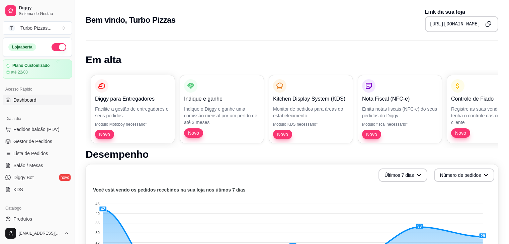
scroll to position [352, 0]
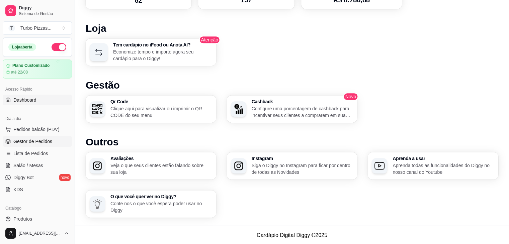
click at [38, 141] on span "Gestor de Pedidos" at bounding box center [32, 141] width 39 height 7
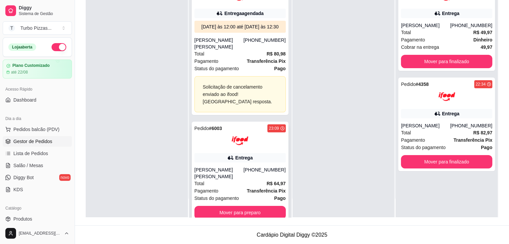
scroll to position [90, 0]
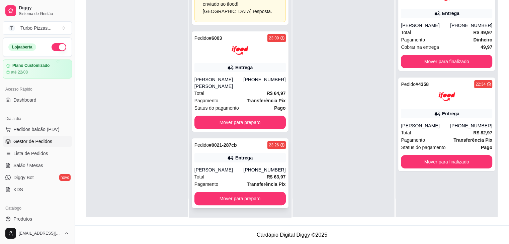
click at [247, 182] on strong "Transferência Pix" at bounding box center [266, 184] width 39 height 5
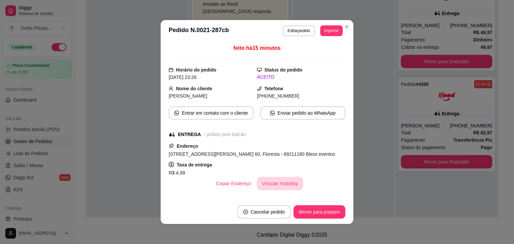
click at [281, 186] on button "Vincular motoboy" at bounding box center [280, 183] width 47 height 13
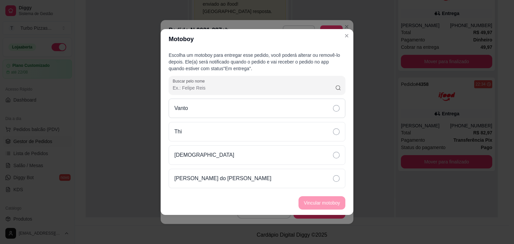
click at [340, 112] on div "Vanto" at bounding box center [257, 108] width 177 height 19
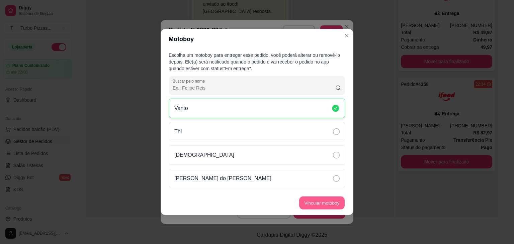
click at [320, 203] on button "Vincular motoboy" at bounding box center [322, 203] width 46 height 13
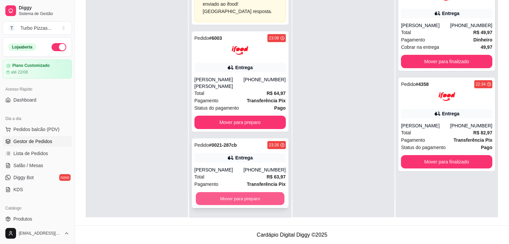
click at [237, 197] on button "Mover para preparo" at bounding box center [240, 199] width 89 height 13
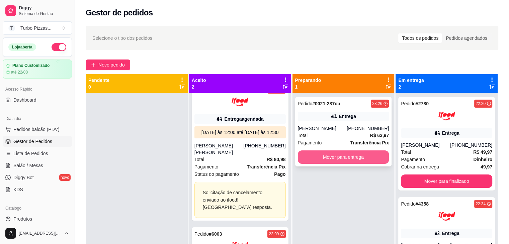
scroll to position [0, 0]
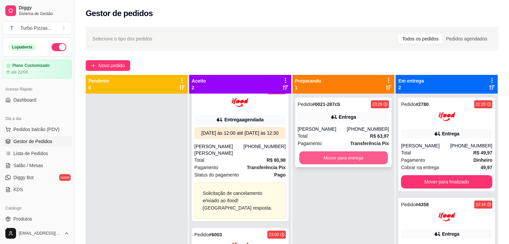
click at [330, 161] on button "Mover para entrega" at bounding box center [343, 158] width 89 height 13
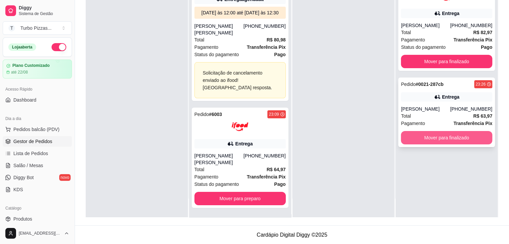
click at [430, 140] on button "Mover para finalizado" at bounding box center [446, 137] width 91 height 13
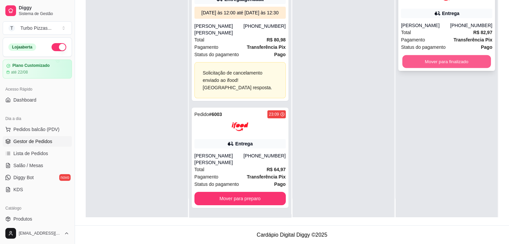
click at [435, 65] on button "Mover para finalizado" at bounding box center [446, 61] width 89 height 13
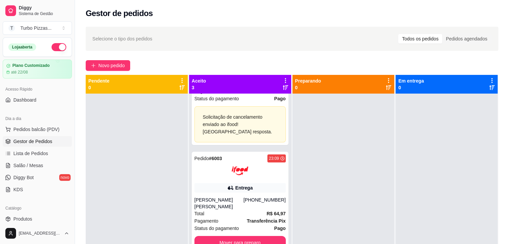
scroll to position [190, 0]
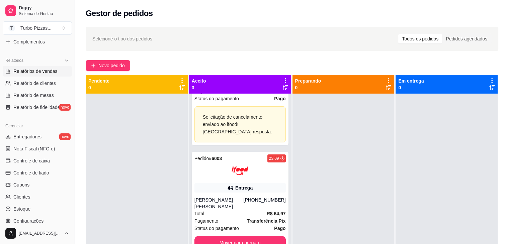
click at [44, 71] on span "Relatórios de vendas" at bounding box center [35, 71] width 44 height 7
select select "ALL"
select select "0"
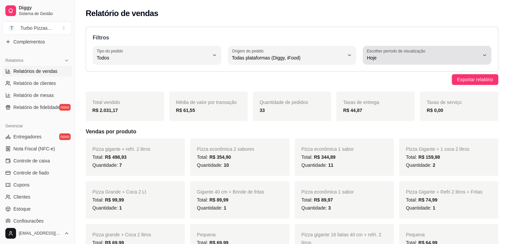
click at [438, 55] on span "Hoje" at bounding box center [423, 58] width 113 height 7
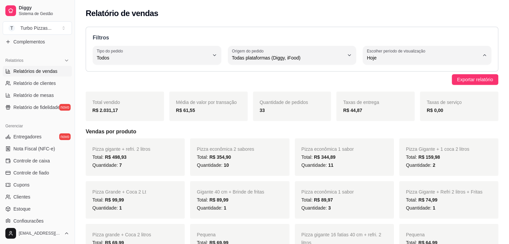
click at [402, 141] on span "Customizado" at bounding box center [424, 139] width 106 height 6
type input "-1"
select select "-1"
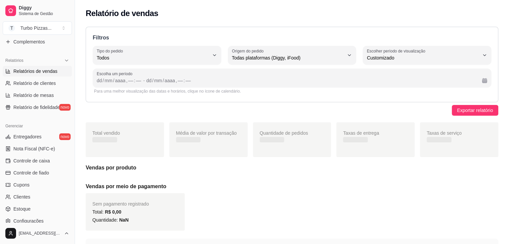
scroll to position [6, 0]
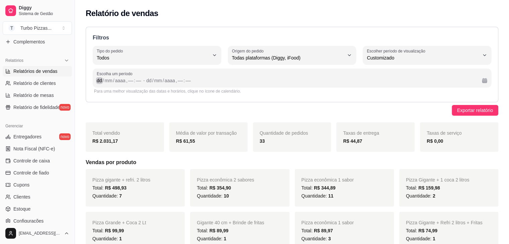
click at [100, 82] on div "dd" at bounding box center [99, 80] width 7 height 7
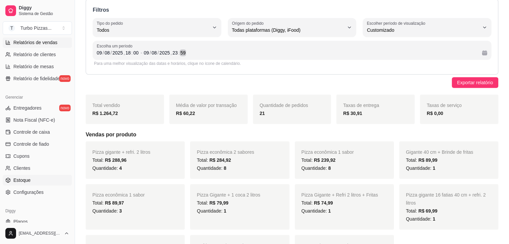
scroll to position [237, 0]
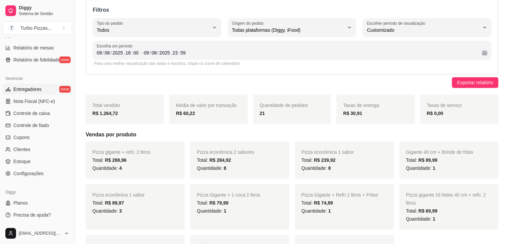
click at [37, 88] on span "Entregadores" at bounding box center [27, 89] width 28 height 7
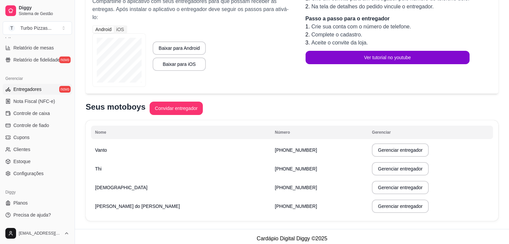
scroll to position [88, 0]
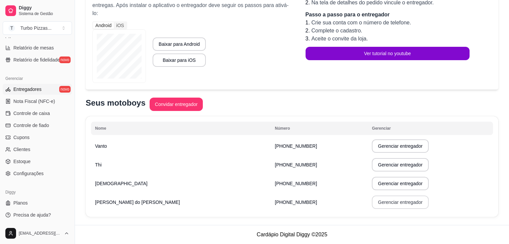
click at [382, 203] on button "Gerenciar entregador" at bounding box center [400, 202] width 57 height 13
select select "30"
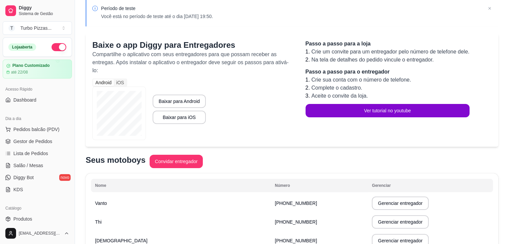
scroll to position [0, 0]
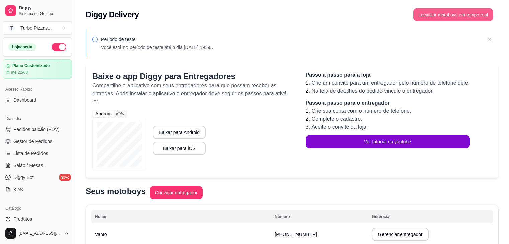
click at [446, 14] on button "Localizar motoboys em tempo real" at bounding box center [454, 14] width 80 height 13
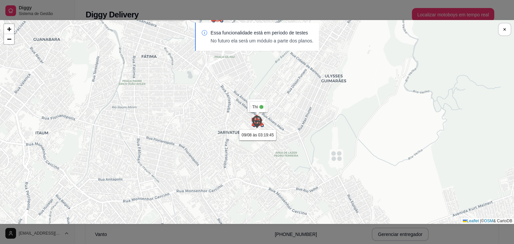
click at [258, 122] on img at bounding box center [256, 122] width 13 height 13
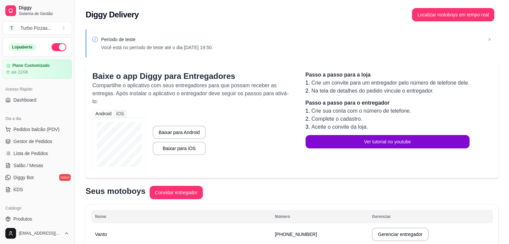
scroll to position [190, 0]
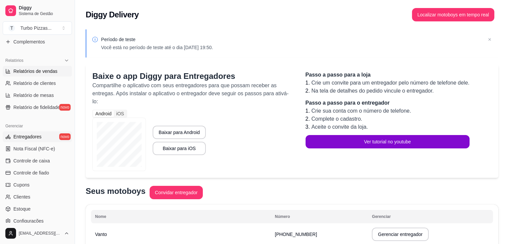
click at [47, 68] on span "Relatórios de vendas" at bounding box center [35, 71] width 44 height 7
select select "ALL"
select select "0"
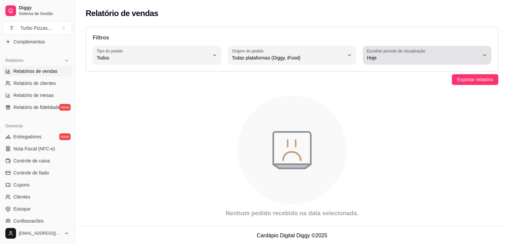
click at [398, 60] on span "Hoje" at bounding box center [423, 58] width 113 height 7
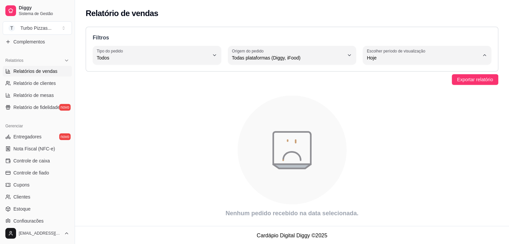
click at [383, 145] on li "Customizado" at bounding box center [427, 139] width 118 height 10
type input "-1"
select select "-1"
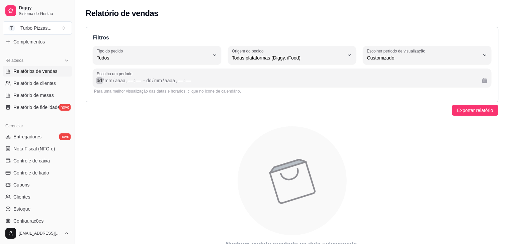
click at [100, 83] on div "dd" at bounding box center [99, 80] width 7 height 7
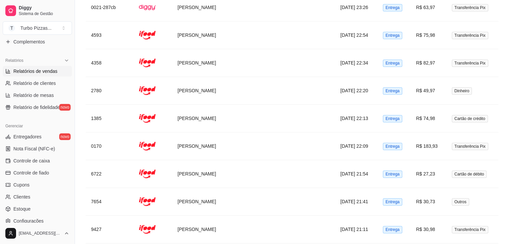
scroll to position [0, 0]
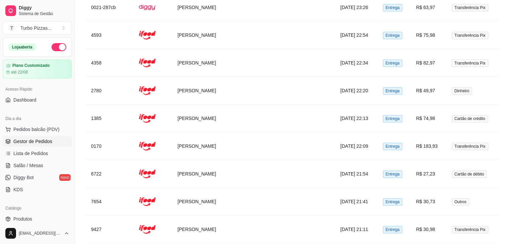
click at [43, 141] on span "Gestor de Pedidos" at bounding box center [32, 141] width 39 height 7
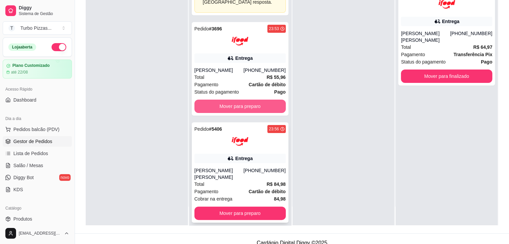
scroll to position [102, 0]
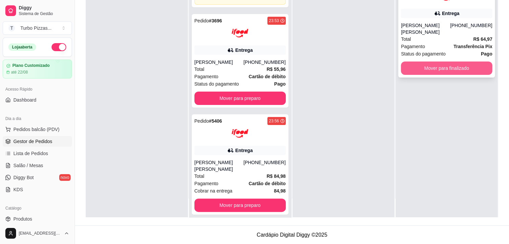
click at [441, 71] on button "Mover para finalizado" at bounding box center [446, 68] width 91 height 13
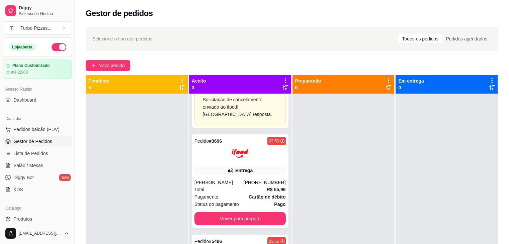
scroll to position [190, 0]
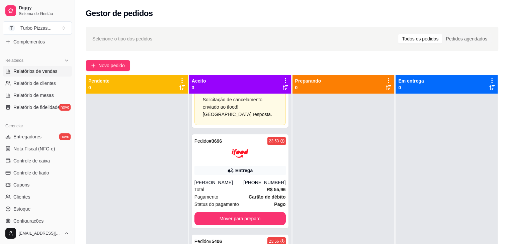
click at [34, 72] on span "Relatórios de vendas" at bounding box center [35, 71] width 44 height 7
select select "ALL"
select select "0"
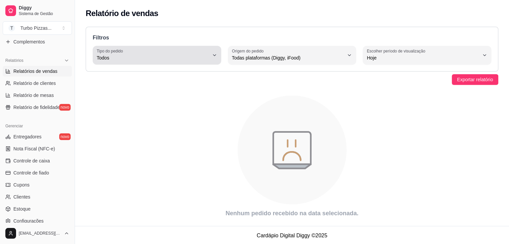
click at [174, 61] on span "Todos" at bounding box center [153, 58] width 113 height 7
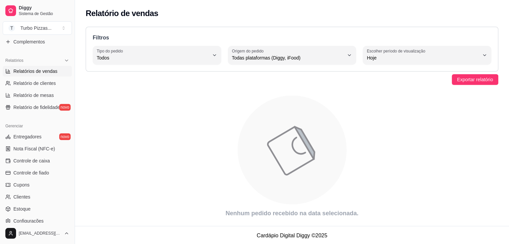
click at [342, 104] on icon "animation" at bounding box center [292, 150] width 413 height 117
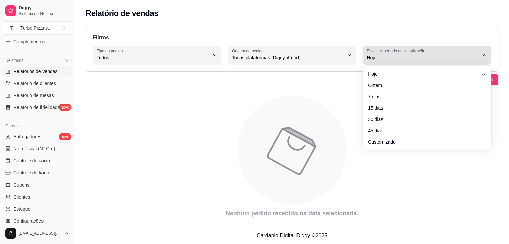
click at [391, 55] on span "Hoje" at bounding box center [423, 58] width 113 height 7
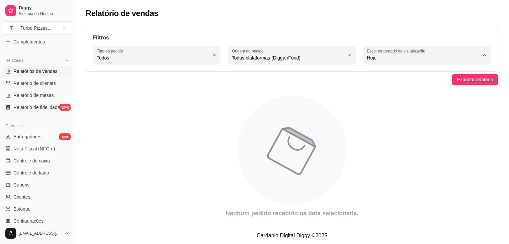
click at [376, 142] on span "Customizado" at bounding box center [424, 139] width 106 height 6
type input "-1"
select select "-1"
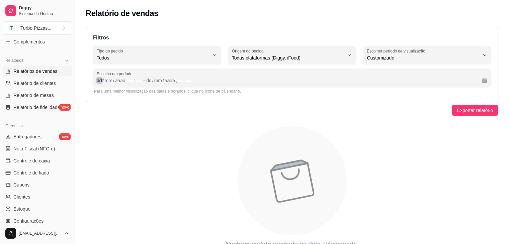
click at [100, 83] on div "dd" at bounding box center [99, 80] width 7 height 7
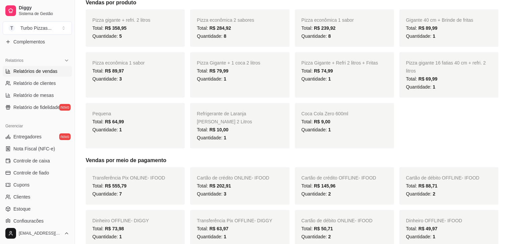
scroll to position [77, 0]
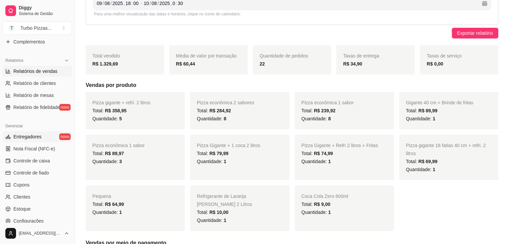
click at [32, 138] on span "Entregadores" at bounding box center [27, 137] width 28 height 7
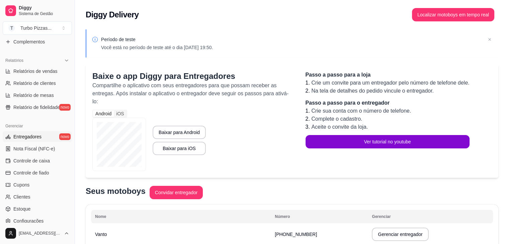
scroll to position [88, 0]
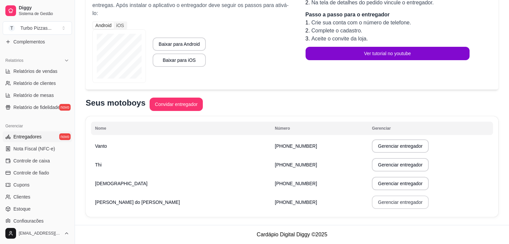
click at [385, 203] on button "Gerenciar entregador" at bounding box center [400, 202] width 57 height 13
select select "30"
click at [172, 105] on button "Convidar entregador" at bounding box center [176, 104] width 52 height 13
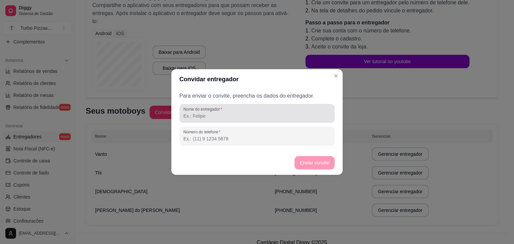
click at [222, 117] on input "Nome do entregador" at bounding box center [256, 116] width 147 height 7
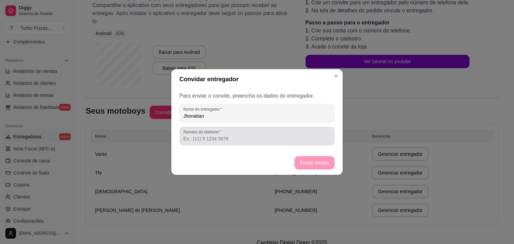
type input "Jhonattan"
click at [220, 134] on label "Número do telefone" at bounding box center [203, 132] width 40 height 6
click at [220, 136] on input "Número do telefone" at bounding box center [256, 139] width 147 height 7
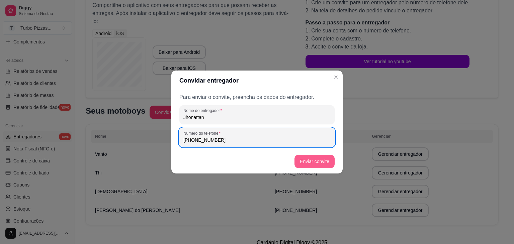
type input "[PHONE_NUMBER]"
click at [321, 160] on button "Enviar convite" at bounding box center [315, 161] width 40 height 13
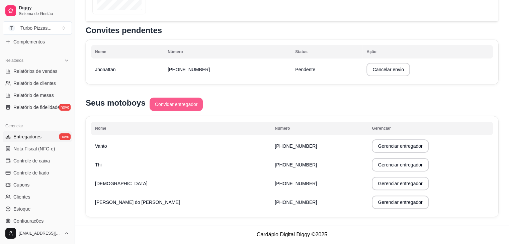
scroll to position [107, 0]
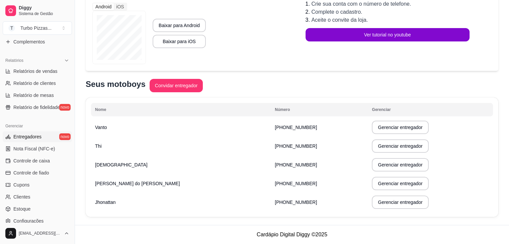
click at [139, 185] on p "[PERSON_NAME] do [PERSON_NAME]" at bounding box center [181, 183] width 172 height 7
click at [382, 184] on button "Gerenciar entregador" at bounding box center [400, 183] width 57 height 13
select select "30"
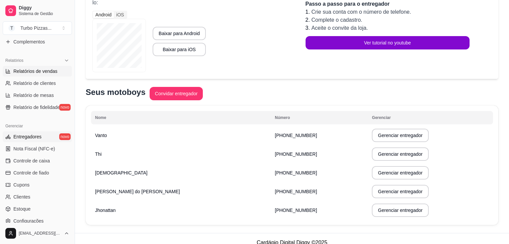
click at [42, 72] on span "Relatórios de vendas" at bounding box center [35, 71] width 44 height 7
select select "ALL"
select select "0"
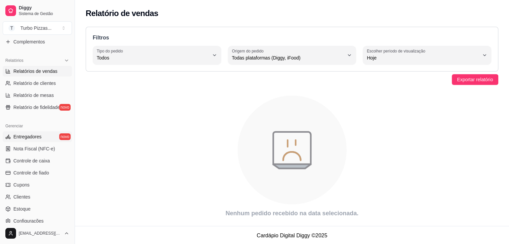
click at [36, 138] on span "Entregadores" at bounding box center [27, 137] width 28 height 7
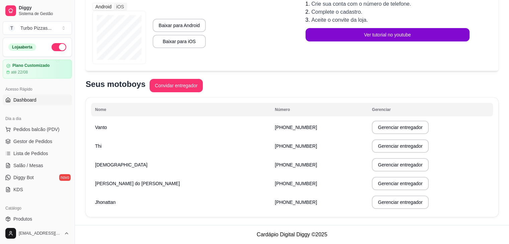
click at [28, 101] on span "Dashboard" at bounding box center [24, 100] width 23 height 7
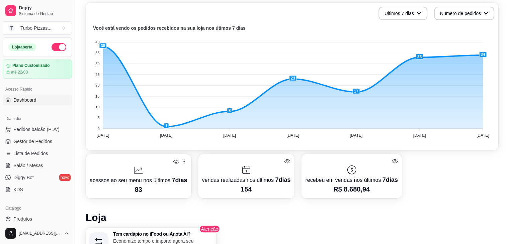
scroll to position [352, 0]
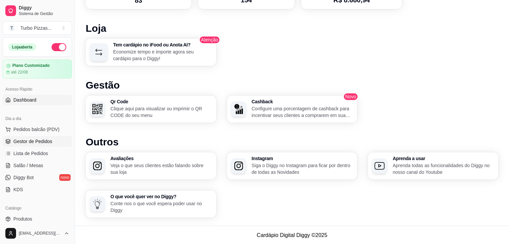
click at [42, 144] on span "Gestor de Pedidos" at bounding box center [32, 141] width 39 height 7
